Goal: Transaction & Acquisition: Obtain resource

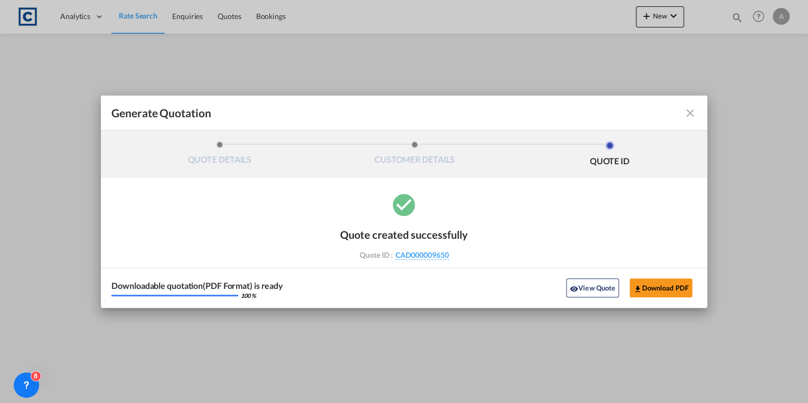
click at [691, 114] on md-icon "icon-close fg-AAA8AD cursor m-0" at bounding box center [690, 113] width 13 height 13
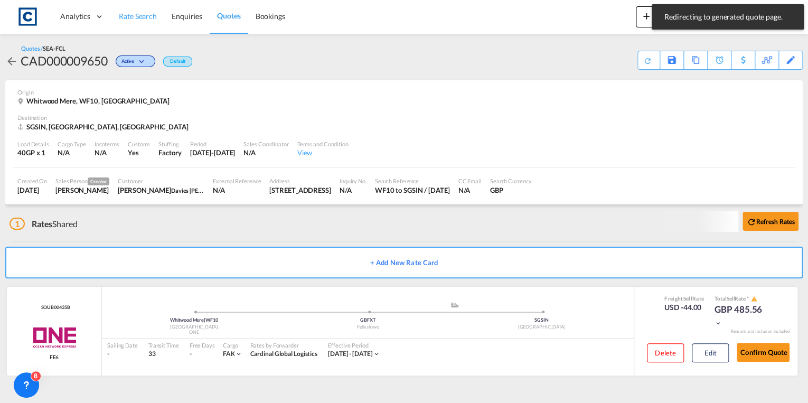
click at [138, 24] on link "Rate Search" at bounding box center [137, 16] width 53 height 34
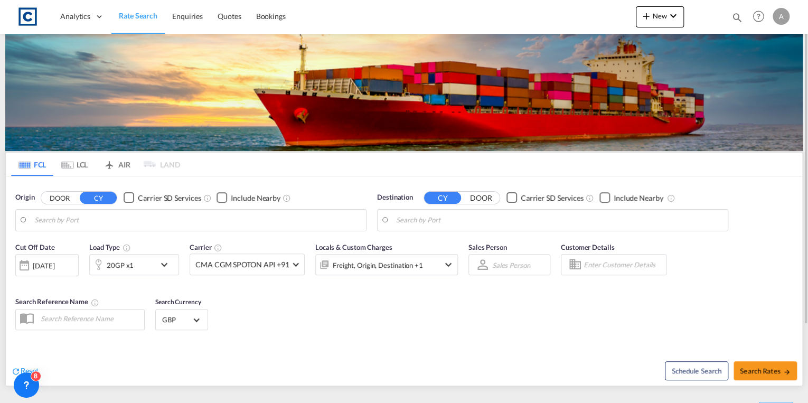
type input "GB-WF10, [GEOGRAPHIC_DATA]"
type input "[GEOGRAPHIC_DATA], SGSIN"
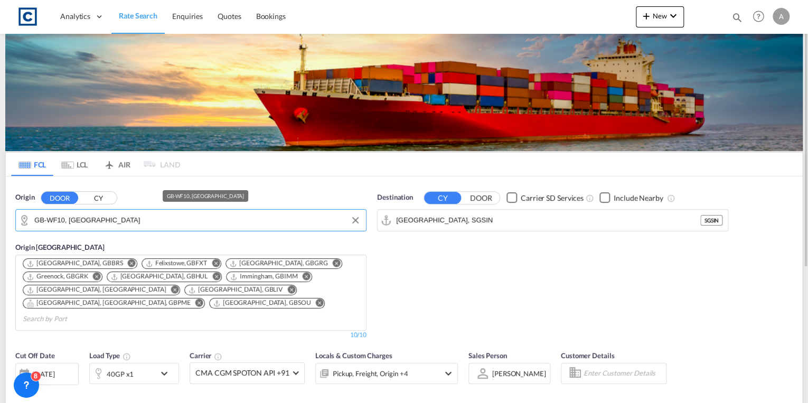
click at [120, 222] on input "GB-WF10, [GEOGRAPHIC_DATA]" at bounding box center [197, 220] width 326 height 16
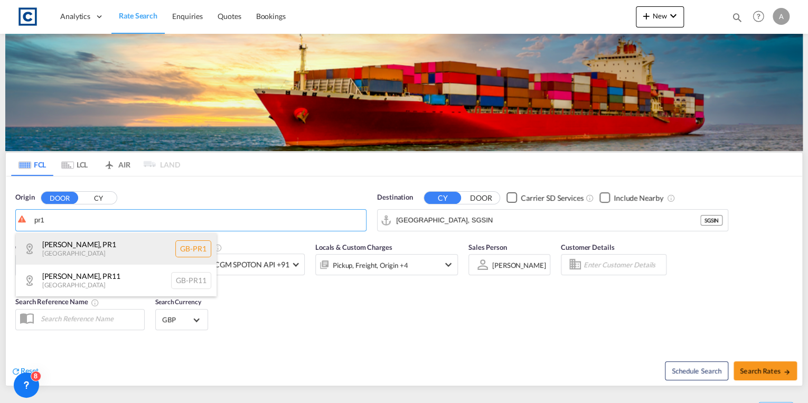
click at [114, 243] on div "[GEOGRAPHIC_DATA] , PR1 [GEOGRAPHIC_DATA] [GEOGRAPHIC_DATA]-PR1" at bounding box center [116, 249] width 201 height 32
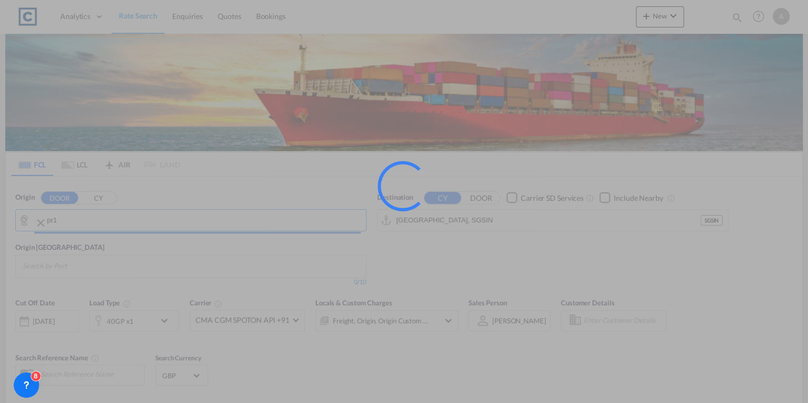
type input "GB-PR1, [GEOGRAPHIC_DATA]"
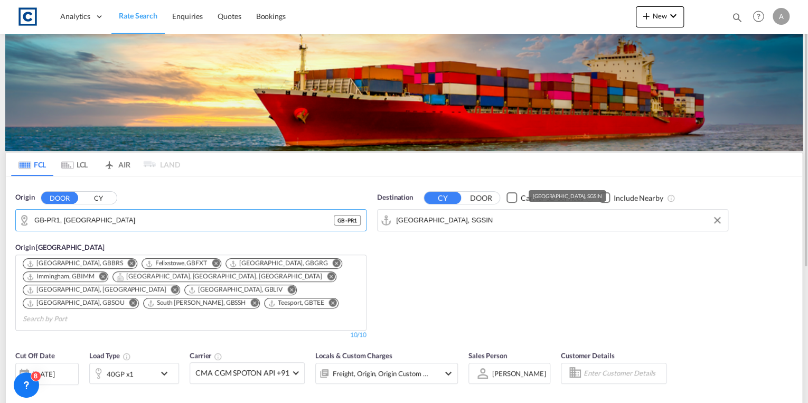
click at [469, 220] on input "[GEOGRAPHIC_DATA], SGSIN" at bounding box center [559, 220] width 326 height 16
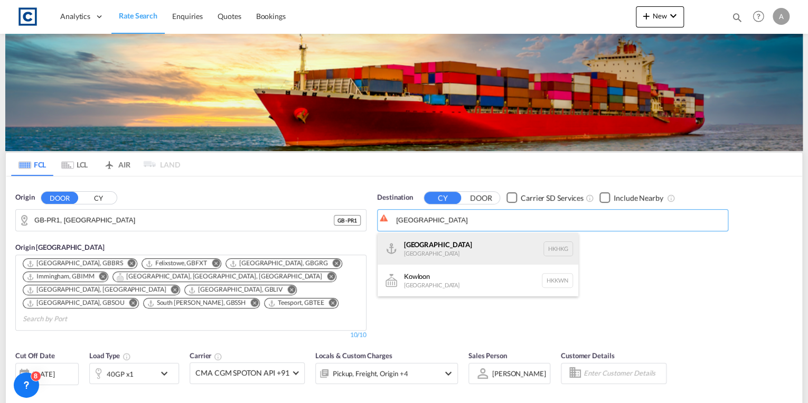
click at [470, 240] on div "[GEOGRAPHIC_DATA] [GEOGRAPHIC_DATA] [GEOGRAPHIC_DATA]" at bounding box center [477, 249] width 201 height 32
type input "[GEOGRAPHIC_DATA], HKHKG"
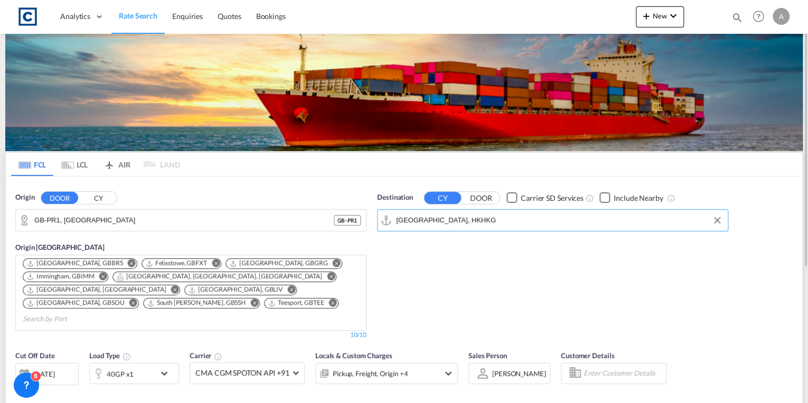
scroll to position [169, 0]
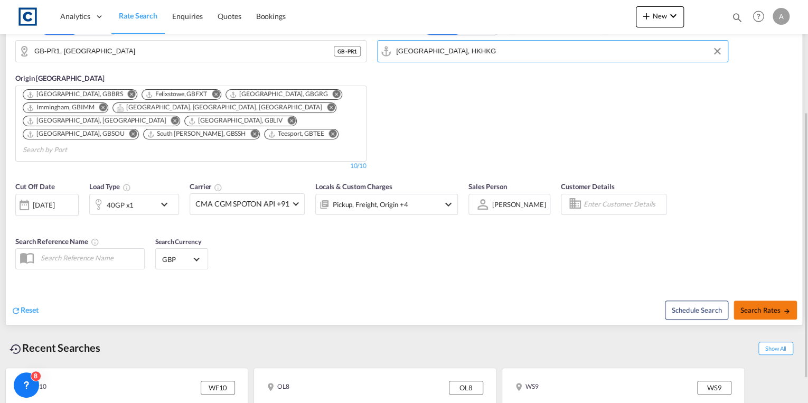
click at [741, 306] on span "Search Rates" at bounding box center [765, 310] width 51 height 8
type input "PR1 to HKHKG / [DATE]"
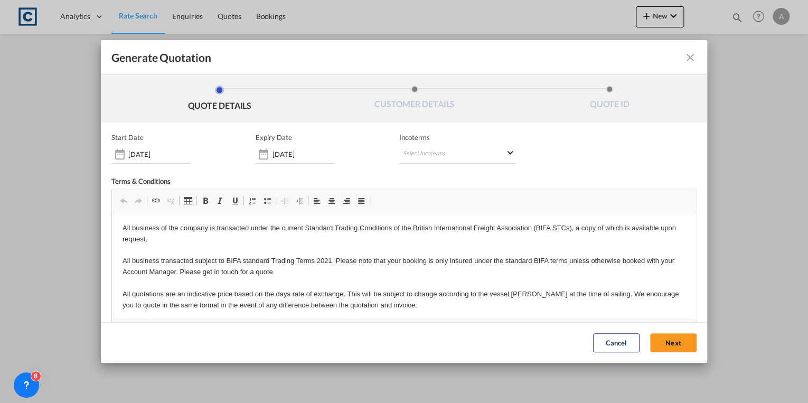
scroll to position [39, 0]
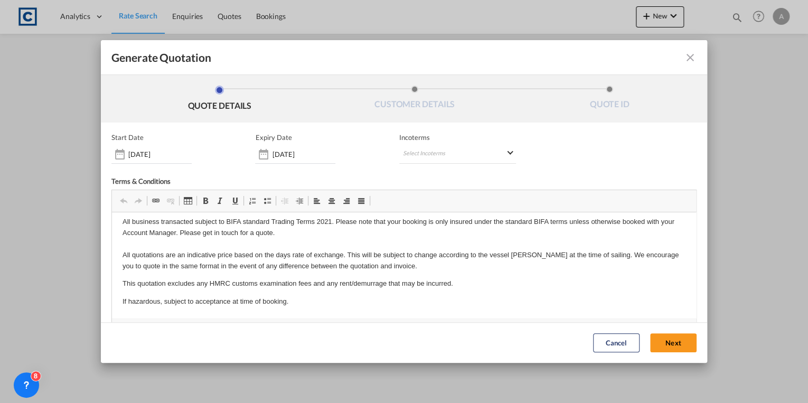
click at [672, 346] on button "Next" at bounding box center [673, 343] width 46 height 19
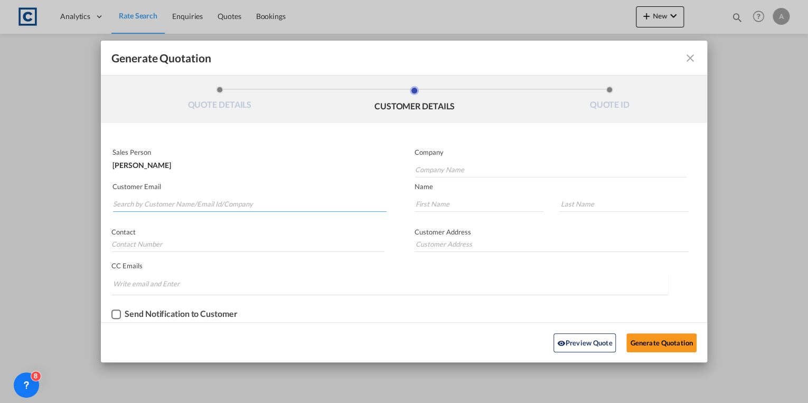
click at [187, 205] on input "Search by Customer Name/Email Id/Company" at bounding box center [249, 204] width 273 height 16
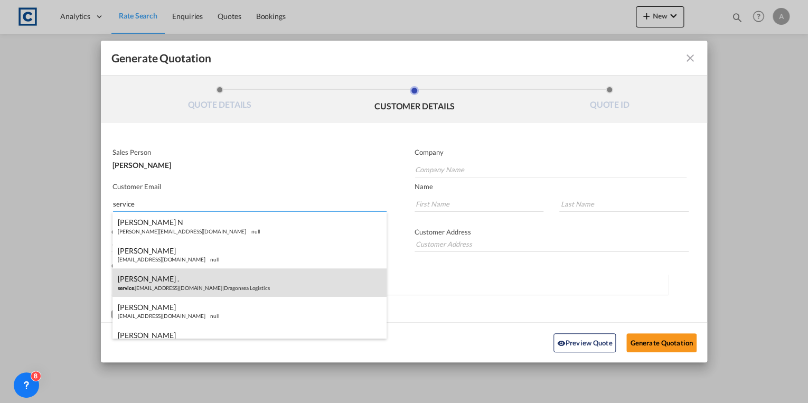
type input "service"
click at [212, 280] on div "[PERSON_NAME] . service .[EMAIL_ADDRESS][DOMAIN_NAME] | Dragonsea Logistics" at bounding box center [248, 282] width 273 height 29
type input "Dragonsea Logistics"
type input "[DOMAIN_NAME][EMAIL_ADDRESS][DOMAIN_NAME]"
type input "[PERSON_NAME]"
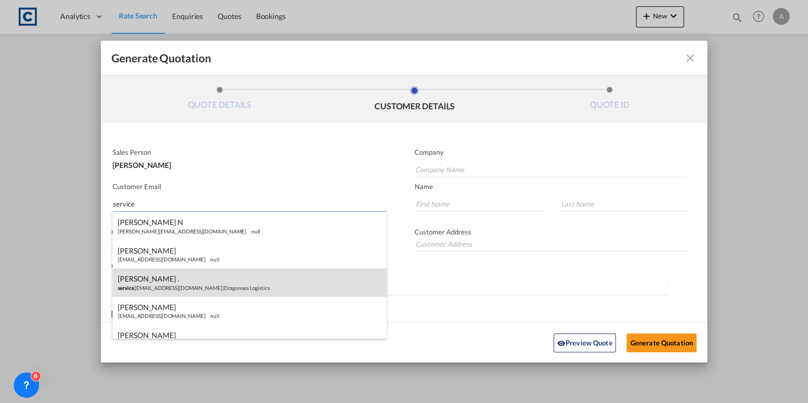
type input "."
type input "0845 828 8888"
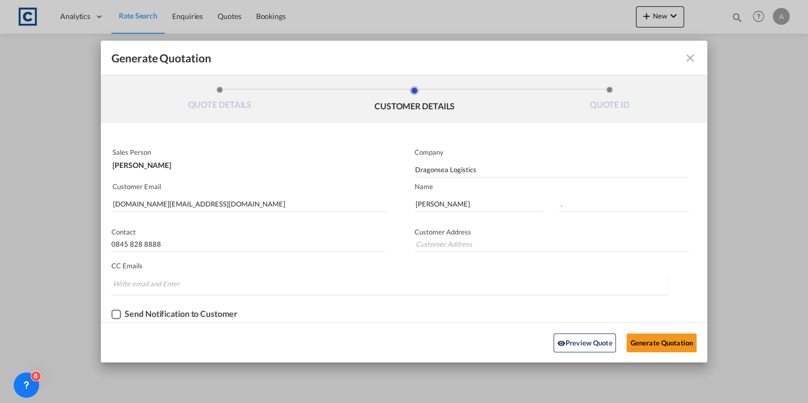
click at [115, 315] on div "Checkbox No Ink" at bounding box center [116, 314] width 10 height 10
click at [646, 338] on button "Generate Quotation" at bounding box center [661, 342] width 70 height 19
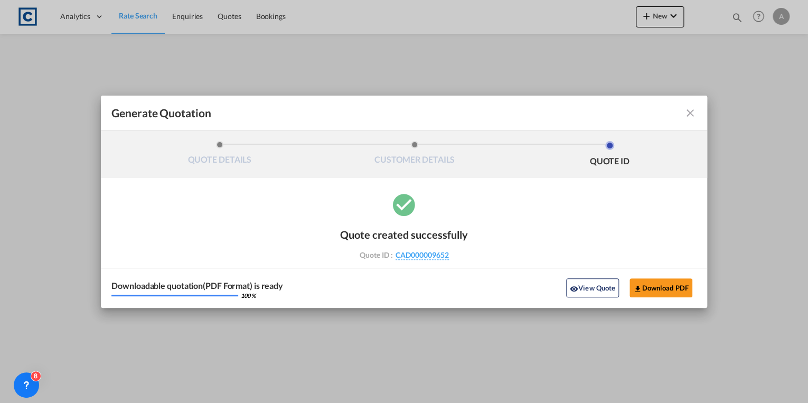
click at [689, 116] on md-icon "icon-close fg-AAA8AD cursor m-0" at bounding box center [690, 113] width 13 height 13
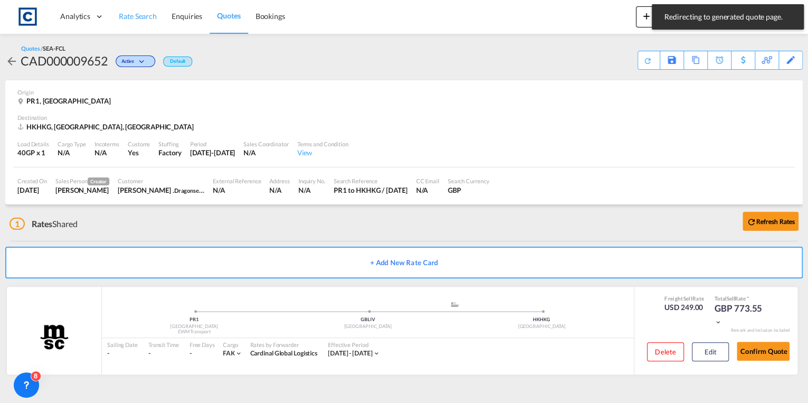
click at [136, 15] on span "Rate Search" at bounding box center [138, 16] width 38 height 9
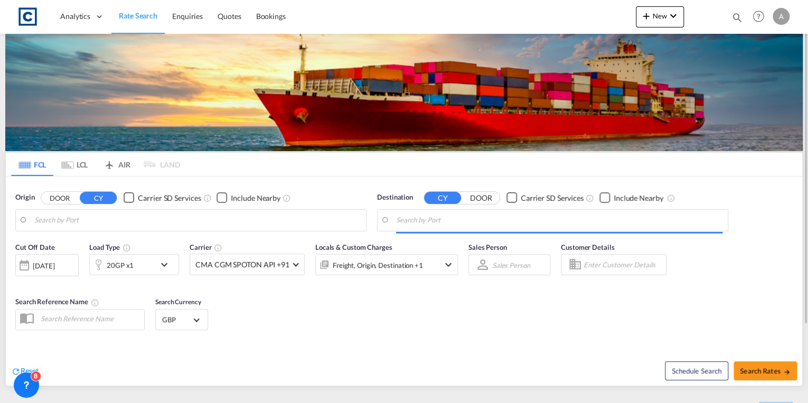
type input "GB-PR1, [GEOGRAPHIC_DATA]"
type input "[GEOGRAPHIC_DATA], HKHKG"
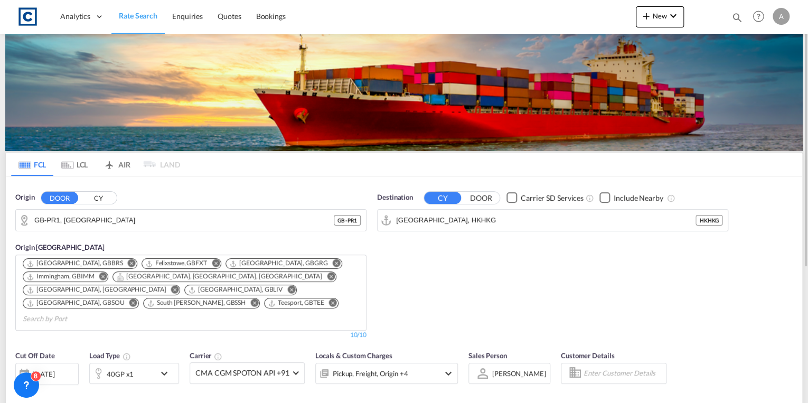
scroll to position [169, 0]
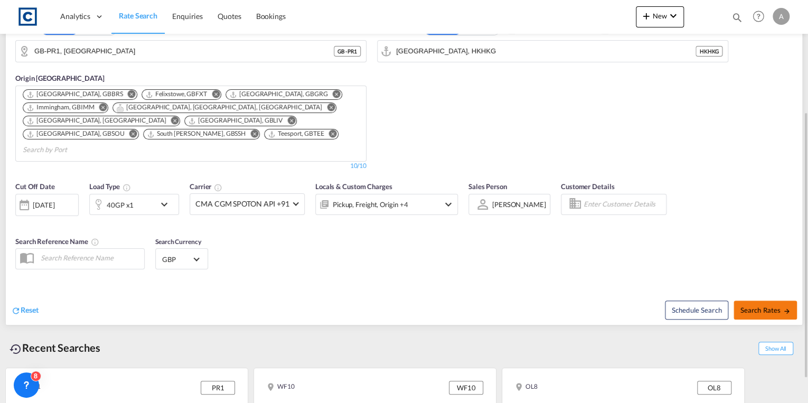
click at [757, 306] on span "Search Rates" at bounding box center [765, 310] width 51 height 8
type input "PR1 to HKHKG / [DATE]"
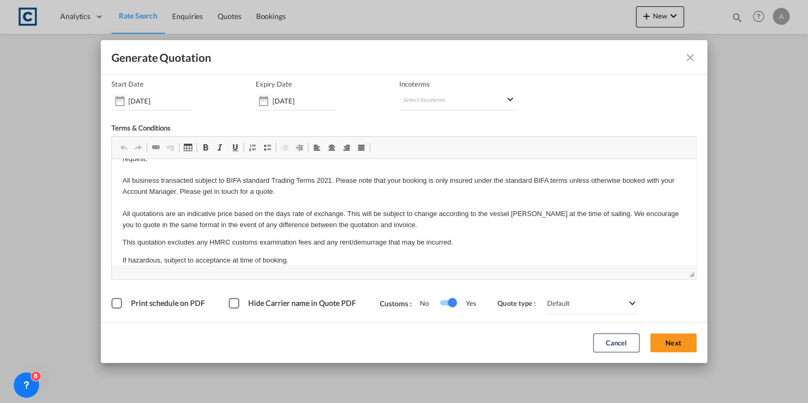
scroll to position [39, 0]
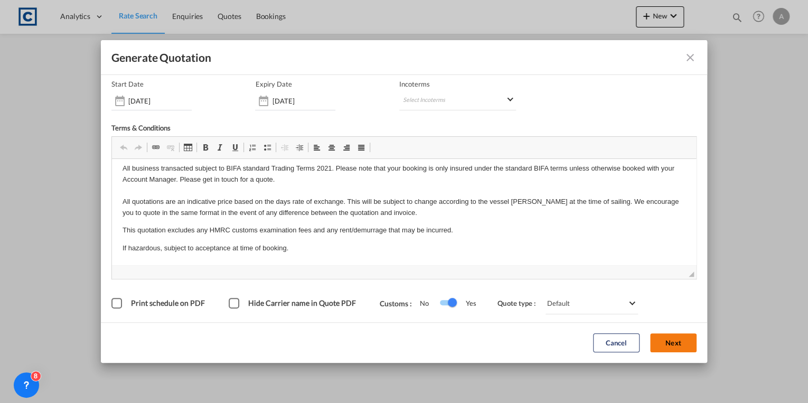
click at [663, 345] on button "Next" at bounding box center [673, 343] width 46 height 19
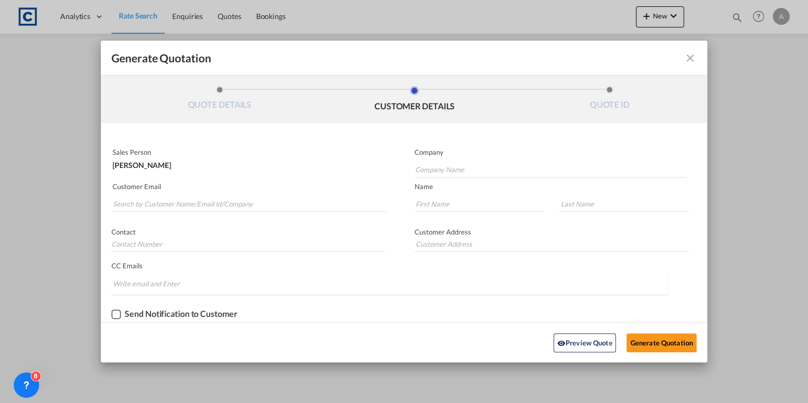
scroll to position [0, 0]
click at [186, 201] on input "Search by Customer Name/Email Id/Company" at bounding box center [249, 204] width 273 height 16
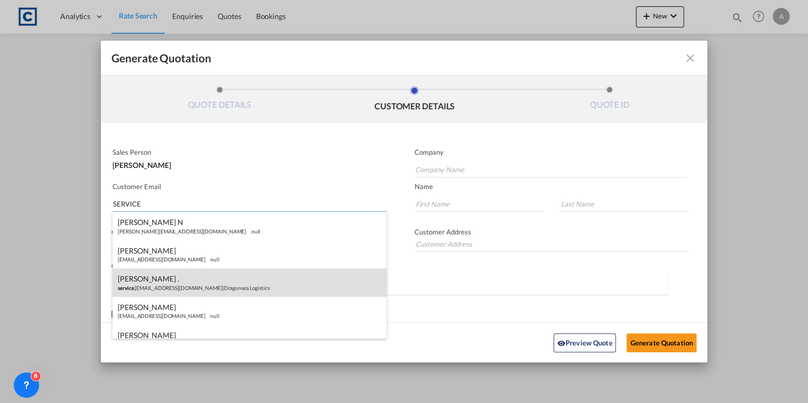
type input "SERVICE"
click at [210, 281] on div "[PERSON_NAME] . service .[EMAIL_ADDRESS][DOMAIN_NAME] | Dragonsea Logistics" at bounding box center [248, 282] width 273 height 29
type input "Dragonsea Logistics"
type input "[DOMAIN_NAME][EMAIL_ADDRESS][DOMAIN_NAME]"
type input "[PERSON_NAME]"
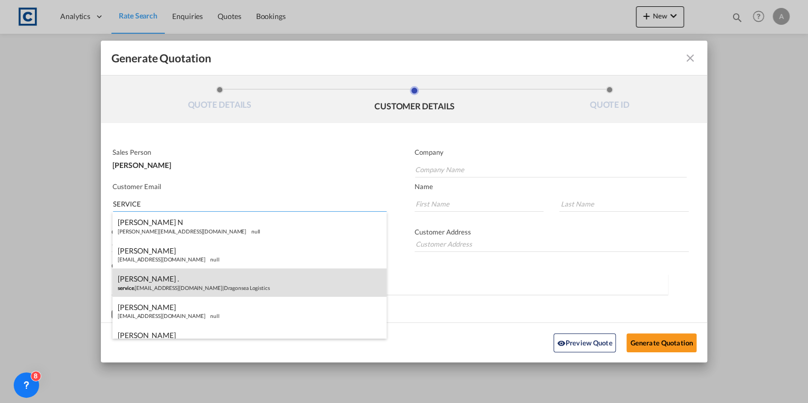
type input "."
type input "0845 828 8888"
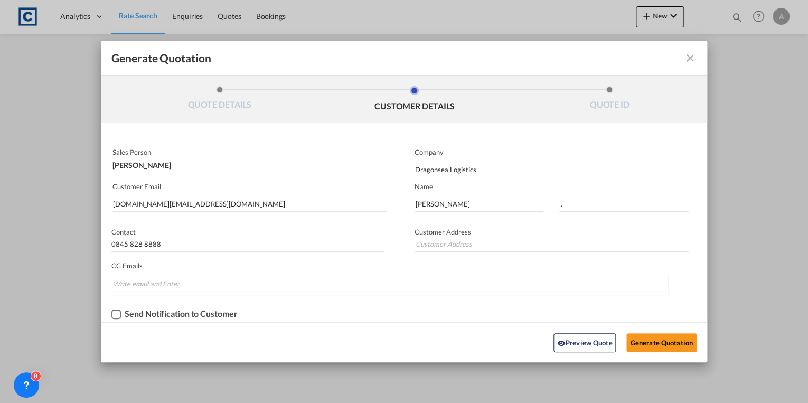
click at [116, 314] on div "Checkbox No Ink" at bounding box center [116, 314] width 10 height 10
click at [650, 343] on button "Generate Quotation" at bounding box center [661, 342] width 70 height 19
